Goal: Task Accomplishment & Management: Use online tool/utility

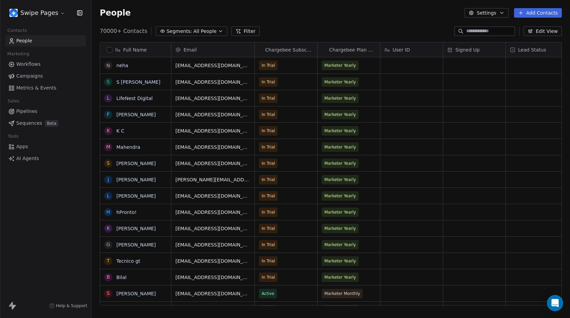
scroll to position [275, 473]
click at [37, 64] on span "Workflows" at bounding box center [28, 64] width 24 height 7
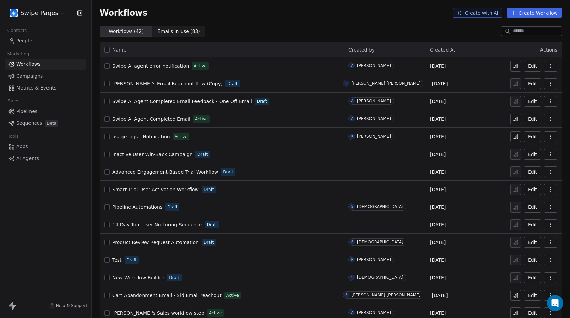
click at [519, 15] on button "Create Workflow" at bounding box center [533, 12] width 55 height 9
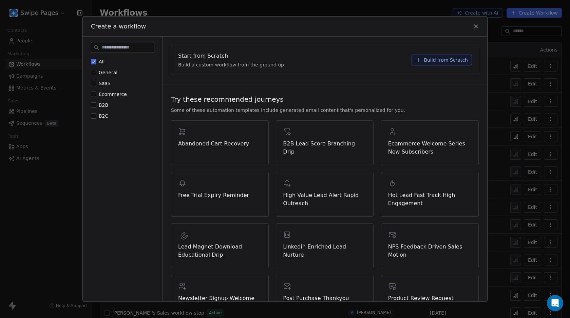
click at [447, 56] on button "Build from Scratch" at bounding box center [441, 60] width 60 height 11
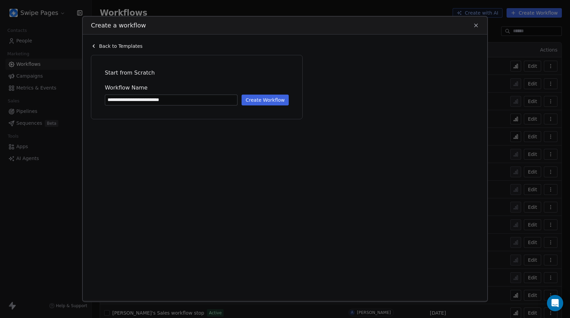
type input "**********"
click at [283, 103] on button "Create Workflow" at bounding box center [265, 100] width 47 height 11
